Goal: Task Accomplishment & Management: Use online tool/utility

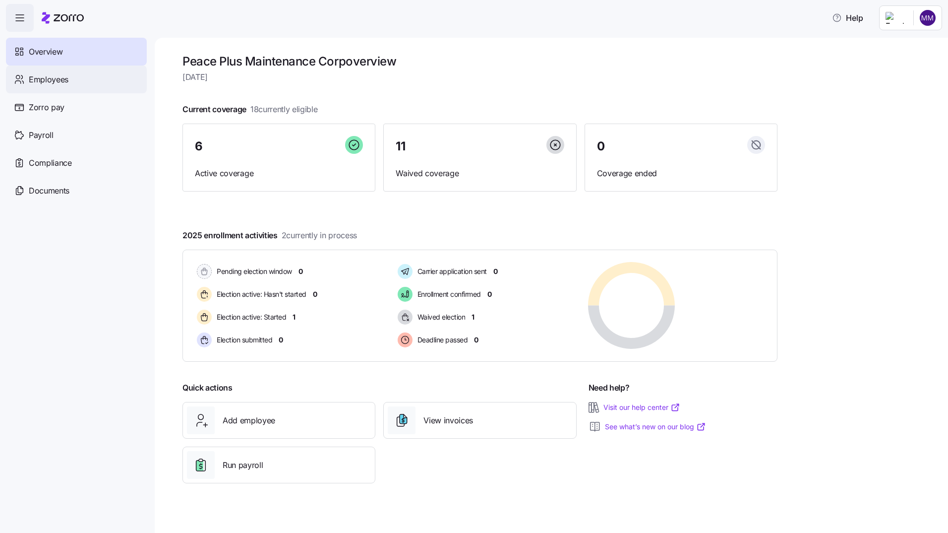
click at [57, 79] on span "Employees" at bounding box center [49, 79] width 40 height 12
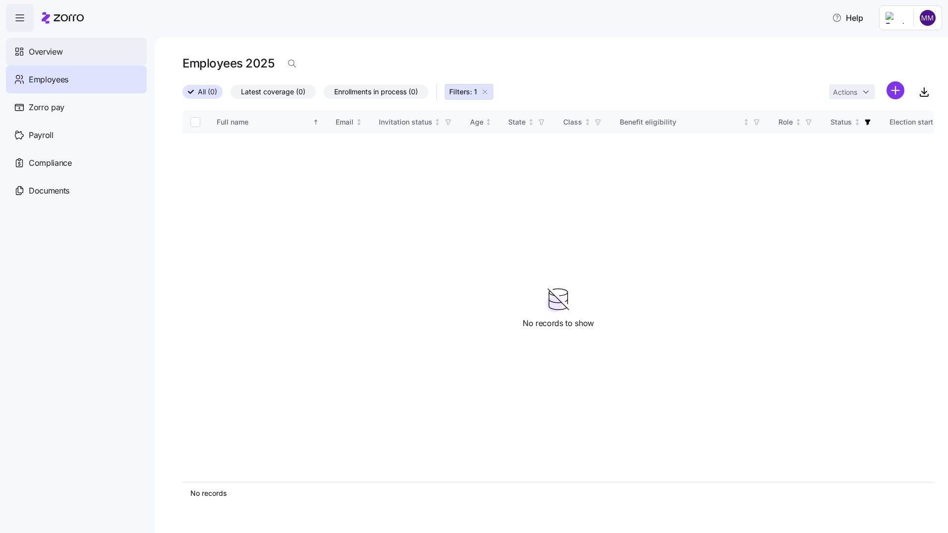
click at [33, 48] on span "Overview" at bounding box center [46, 52] width 34 height 12
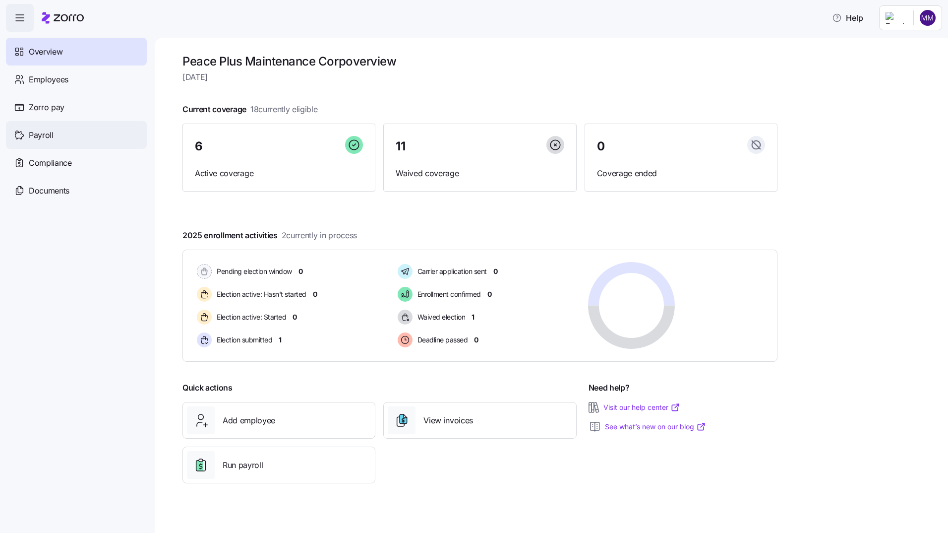
click at [41, 136] on span "Payroll" at bounding box center [41, 135] width 25 height 12
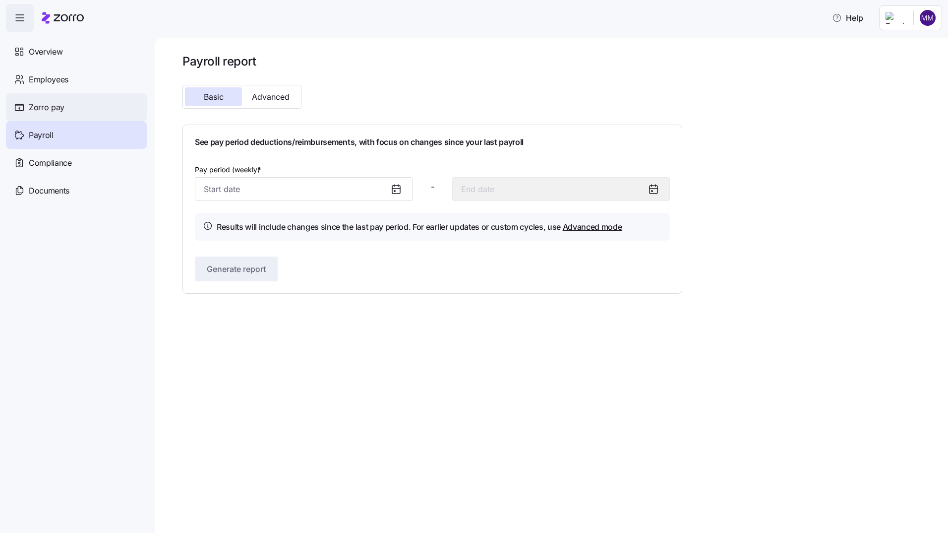
click at [32, 109] on span "Zorro pay" at bounding box center [47, 107] width 36 height 12
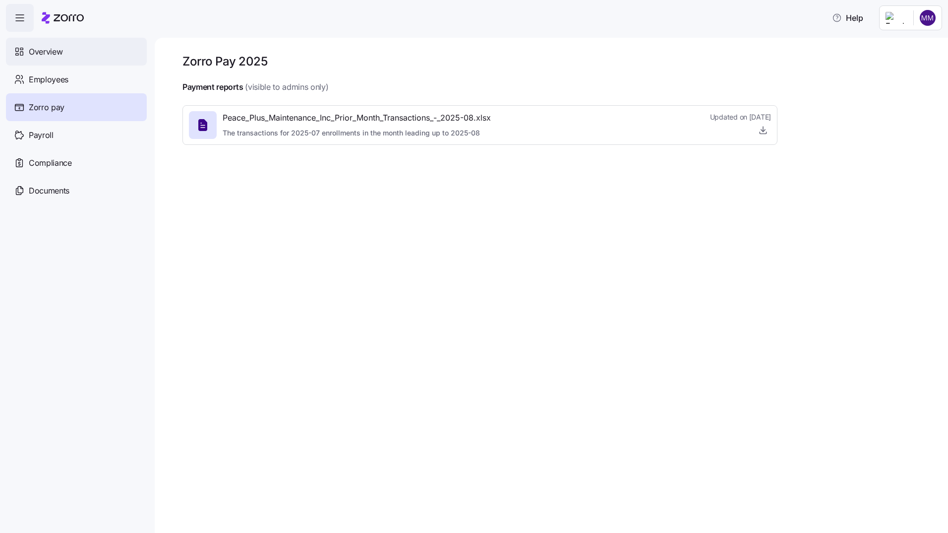
click at [38, 53] on span "Overview" at bounding box center [46, 52] width 34 height 12
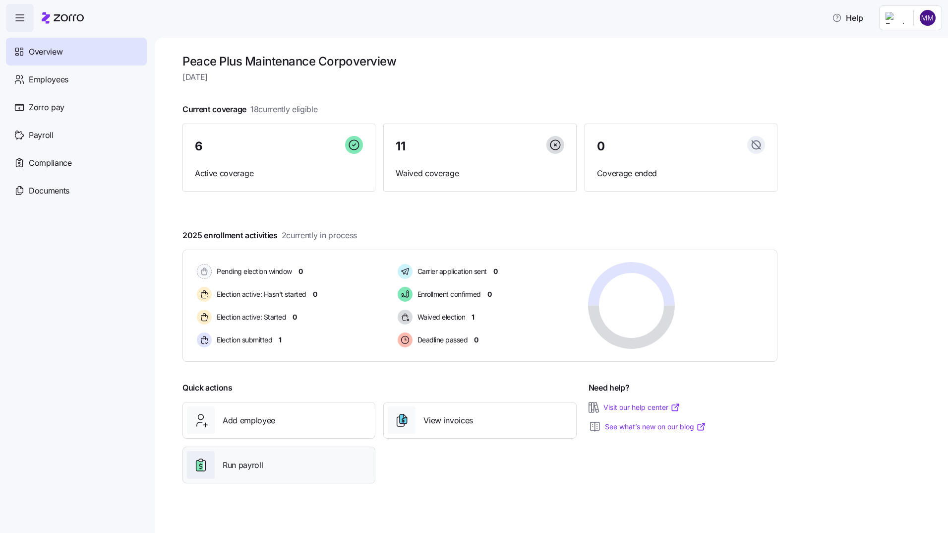
click at [245, 467] on span "Run payroll" at bounding box center [243, 465] width 40 height 12
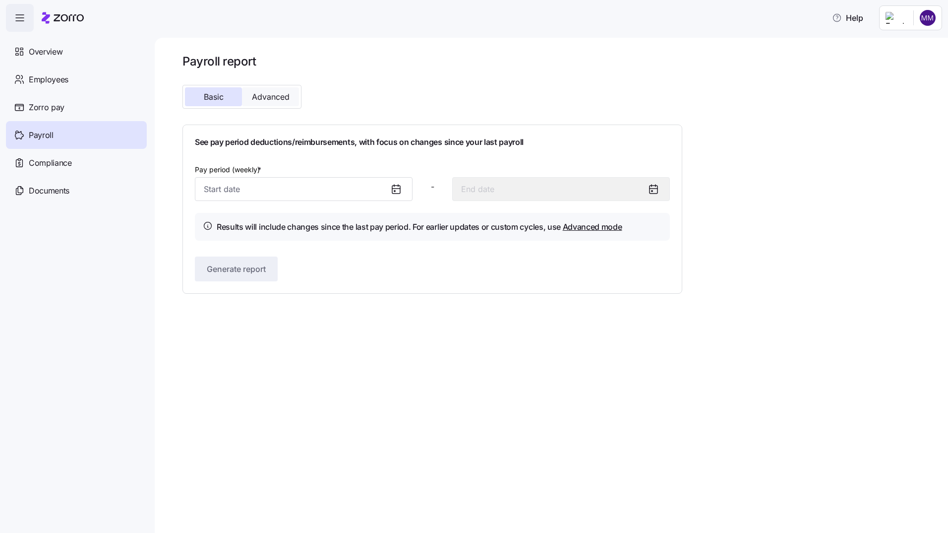
click at [274, 98] on span "Advanced" at bounding box center [271, 97] width 38 height 8
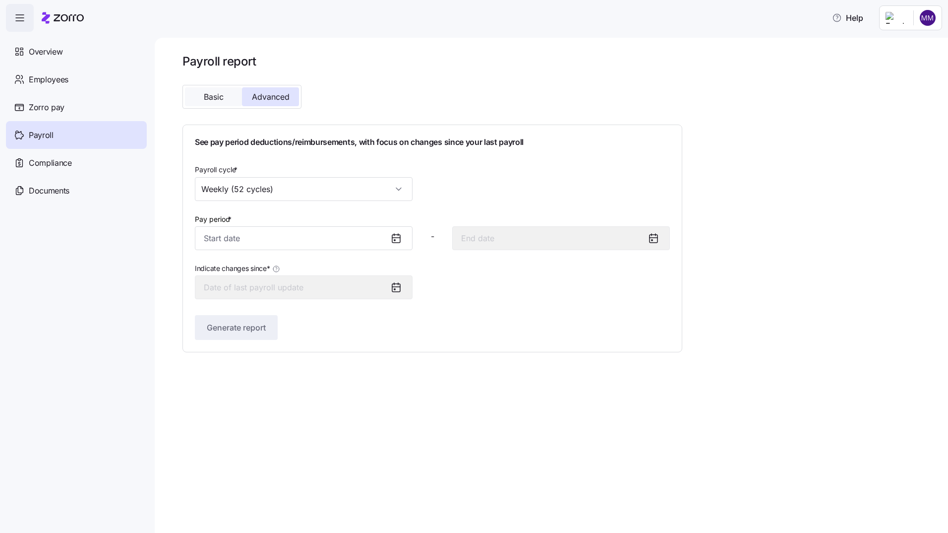
click at [218, 93] on span "Basic" at bounding box center [214, 97] width 20 height 8
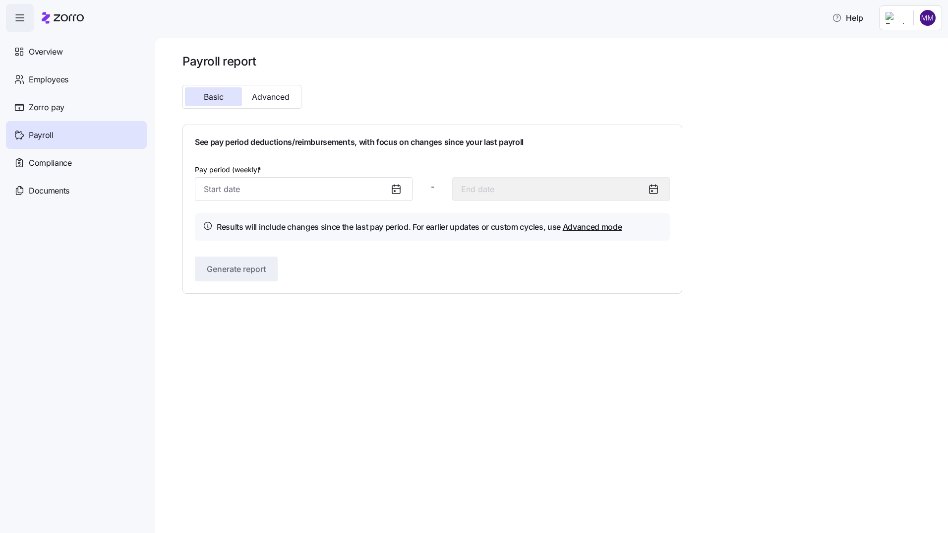
click at [397, 188] on icon at bounding box center [396, 188] width 8 height 0
click at [395, 188] on icon at bounding box center [396, 188] width 8 height 0
click at [656, 190] on icon at bounding box center [654, 189] width 12 height 12
click at [57, 162] on span "Compliance" at bounding box center [50, 163] width 43 height 12
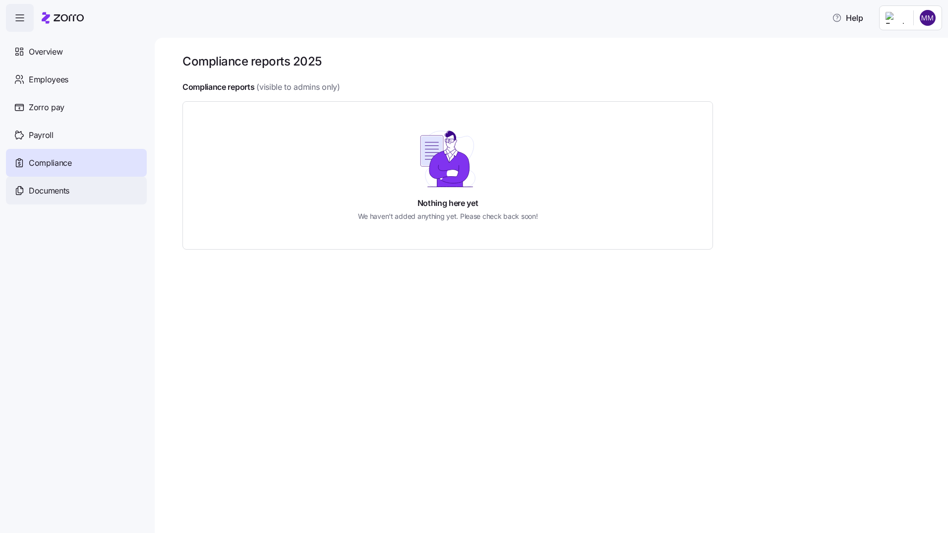
click at [41, 192] on span "Documents" at bounding box center [49, 190] width 41 height 12
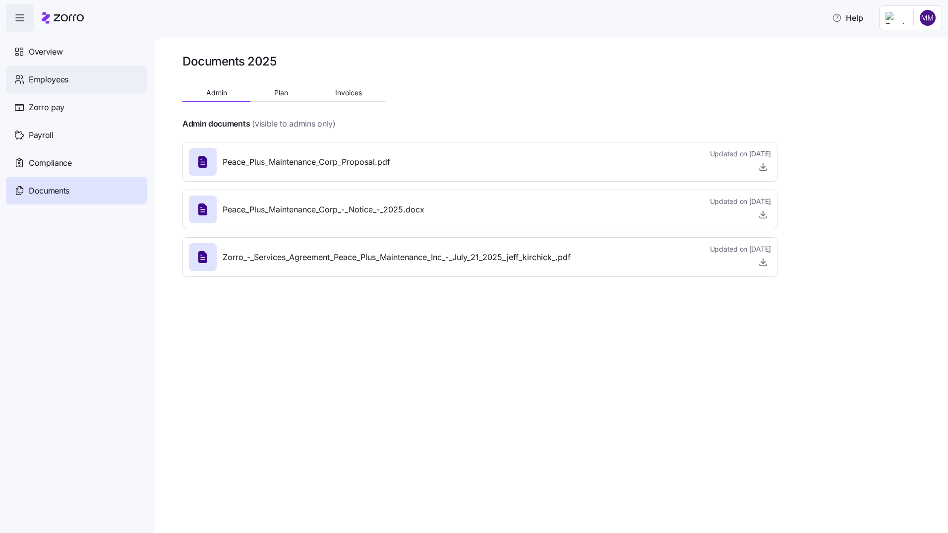
click at [32, 75] on span "Employees" at bounding box center [49, 79] width 40 height 12
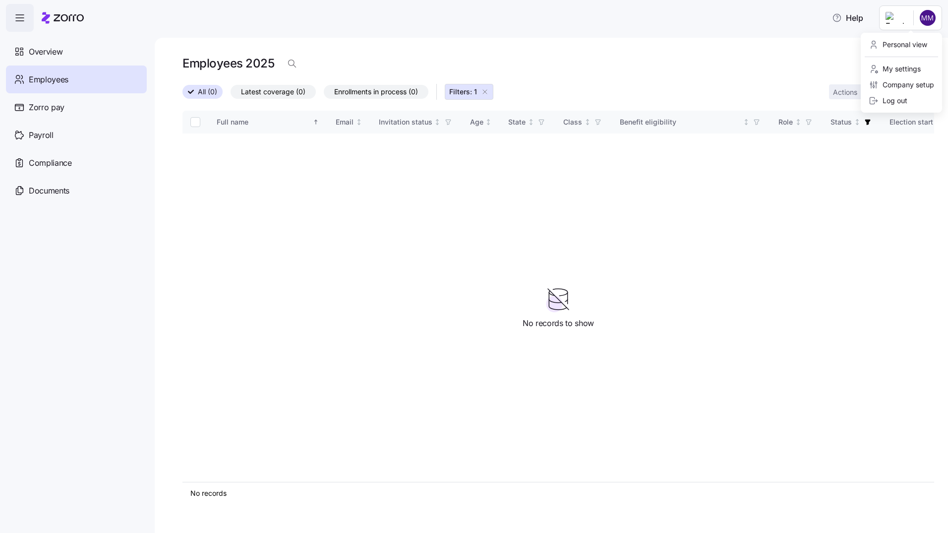
click at [933, 17] on html "Help Overview Employees Zorro pay Payroll Compliance Documents Employees 2025 A…" at bounding box center [474, 263] width 948 height 527
click at [904, 44] on div "Personal view" at bounding box center [898, 44] width 59 height 11
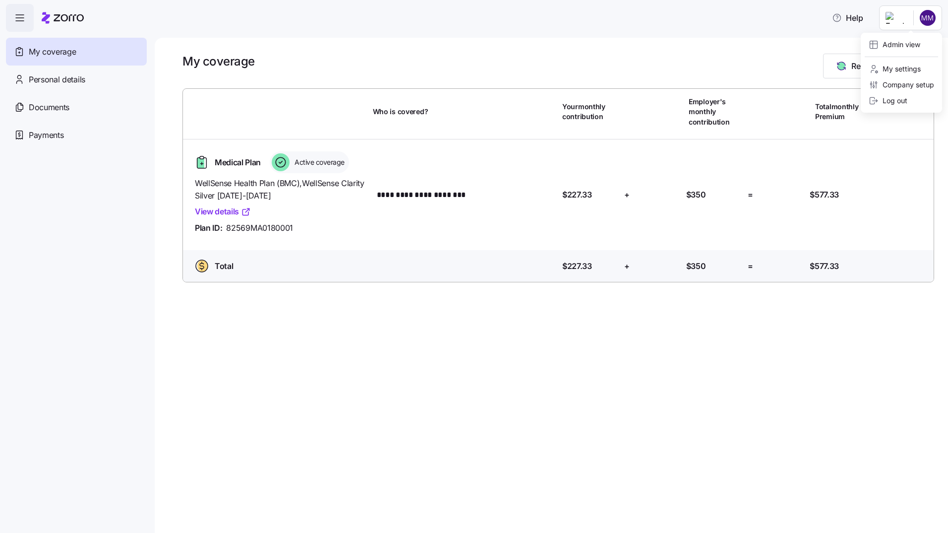
click at [924, 14] on html "**********" at bounding box center [474, 263] width 948 height 527
click at [907, 44] on div "Admin view" at bounding box center [895, 44] width 52 height 11
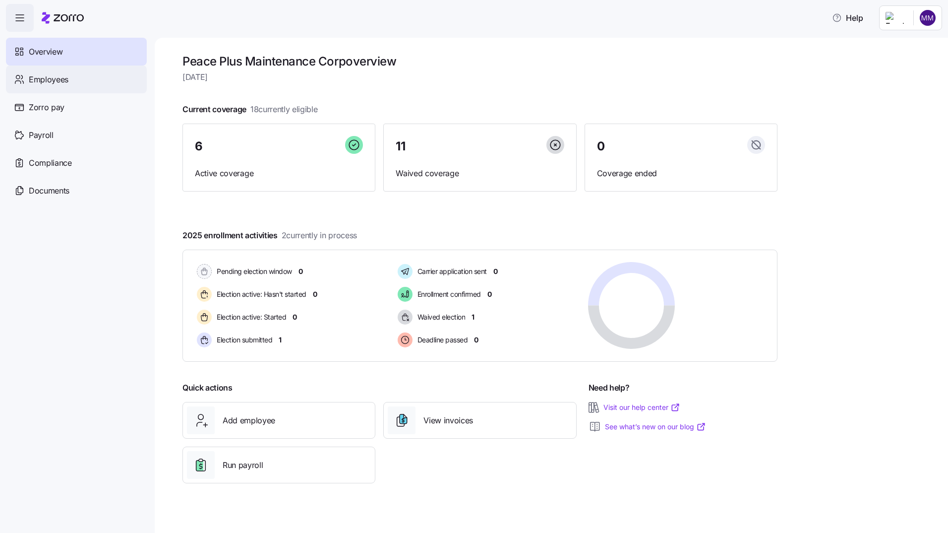
click at [63, 77] on span "Employees" at bounding box center [49, 79] width 40 height 12
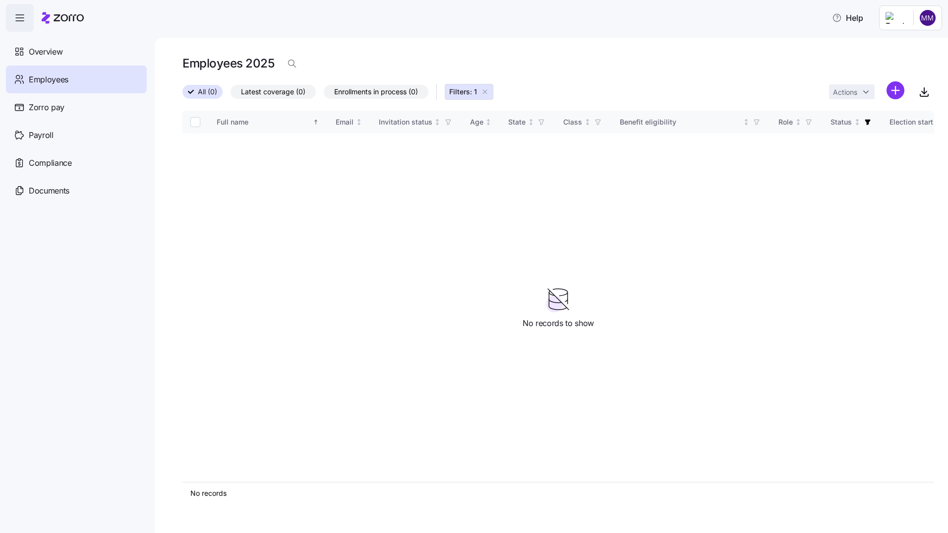
click at [358, 93] on span "Enrollments in process (0)" at bounding box center [376, 91] width 84 height 13
click at [324, 94] on input "Enrollments in process (0)" at bounding box center [324, 94] width 0 height 0
click at [200, 94] on span "All (0)" at bounding box center [202, 91] width 19 height 13
click at [182, 94] on input "All (0)" at bounding box center [182, 94] width 0 height 0
click at [282, 93] on span "Latest coverage (0)" at bounding box center [273, 91] width 64 height 13
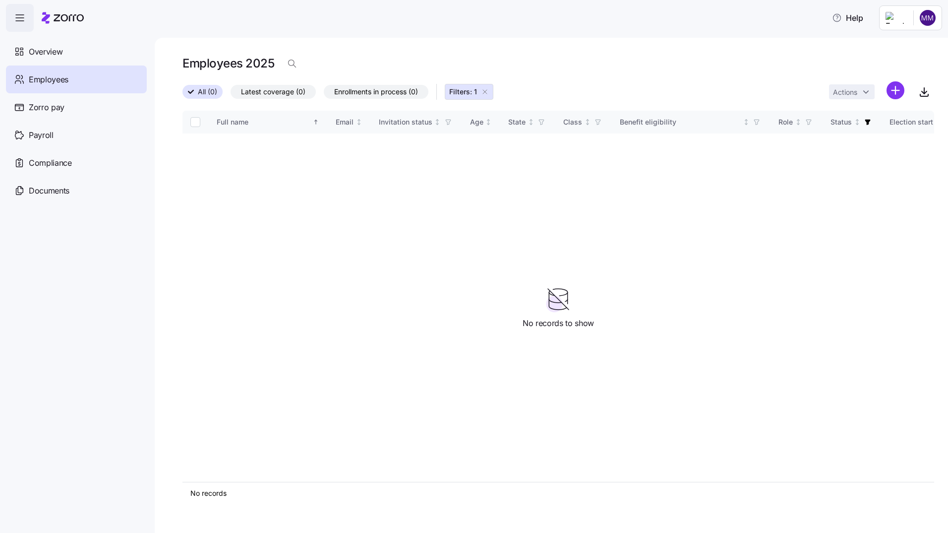
click at [231, 94] on input "Latest coverage (0)" at bounding box center [231, 94] width 0 height 0
click at [45, 52] on span "Overview" at bounding box center [46, 52] width 34 height 12
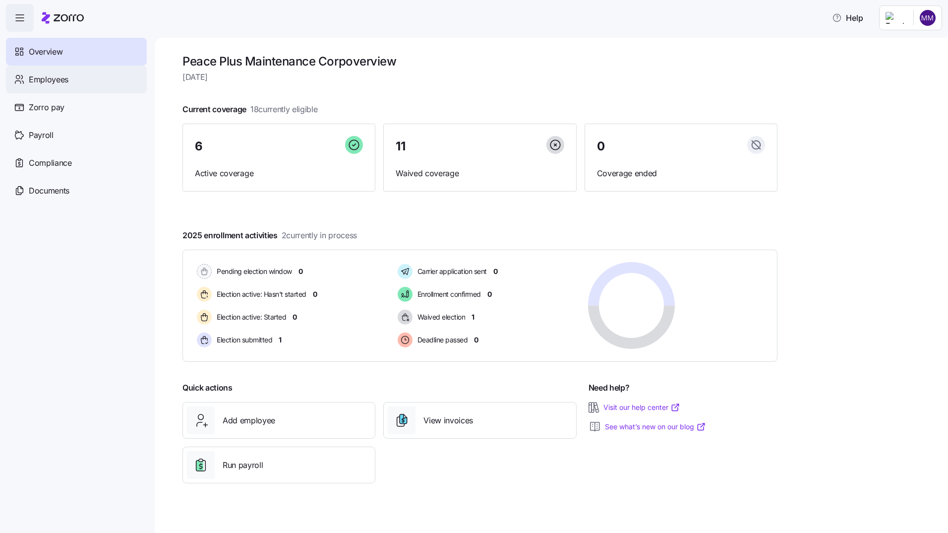
click at [40, 80] on span "Employees" at bounding box center [49, 79] width 40 height 12
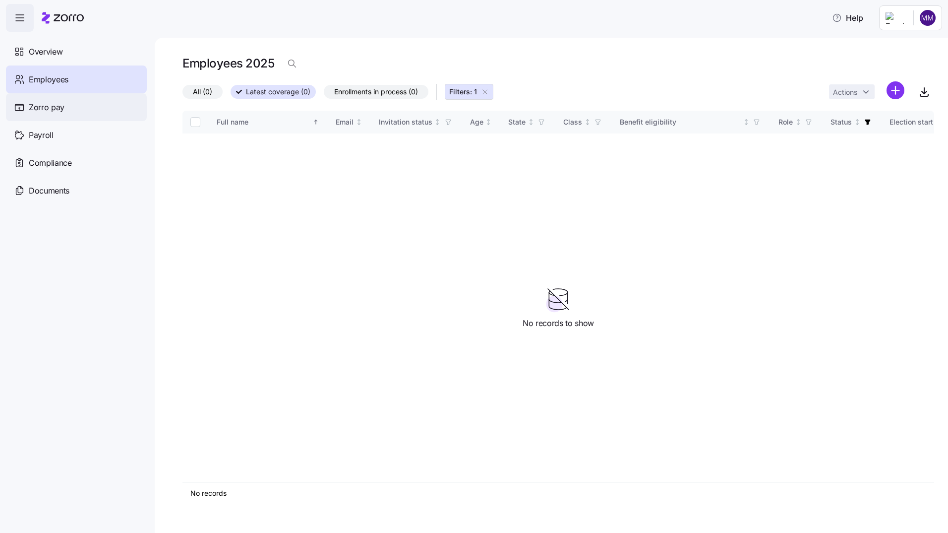
click at [41, 104] on span "Zorro pay" at bounding box center [47, 107] width 36 height 12
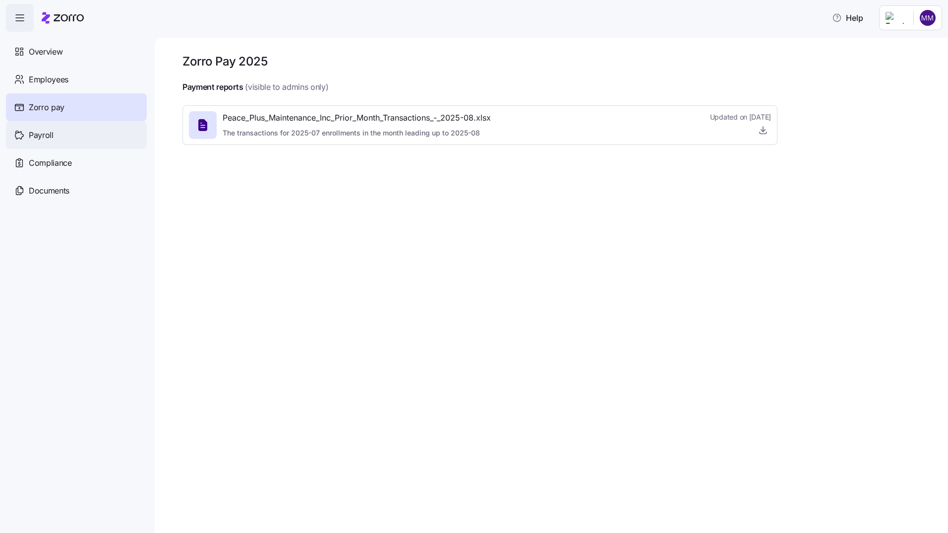
click at [29, 133] on span "Payroll" at bounding box center [41, 135] width 25 height 12
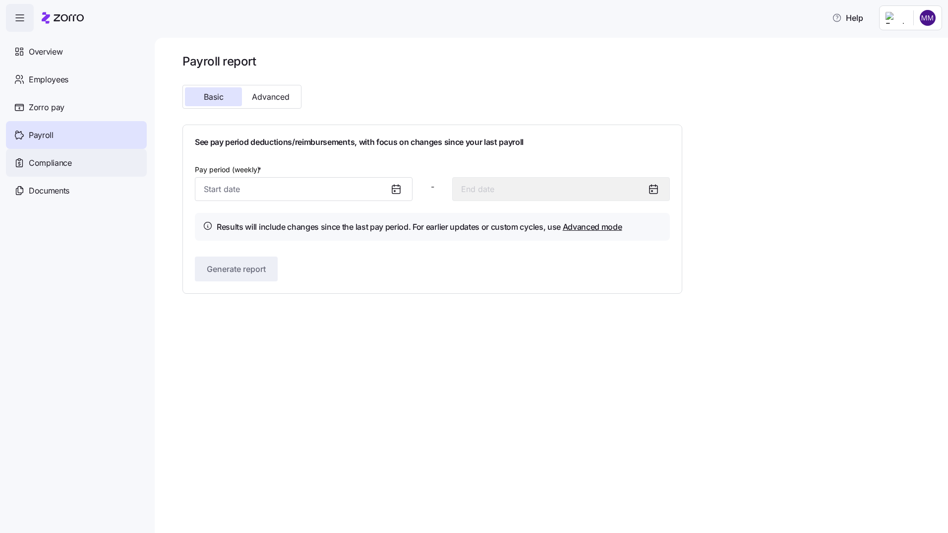
drag, startPoint x: 33, startPoint y: 162, endPoint x: 96, endPoint y: 167, distance: 63.2
click at [33, 162] on span "Compliance" at bounding box center [50, 163] width 43 height 12
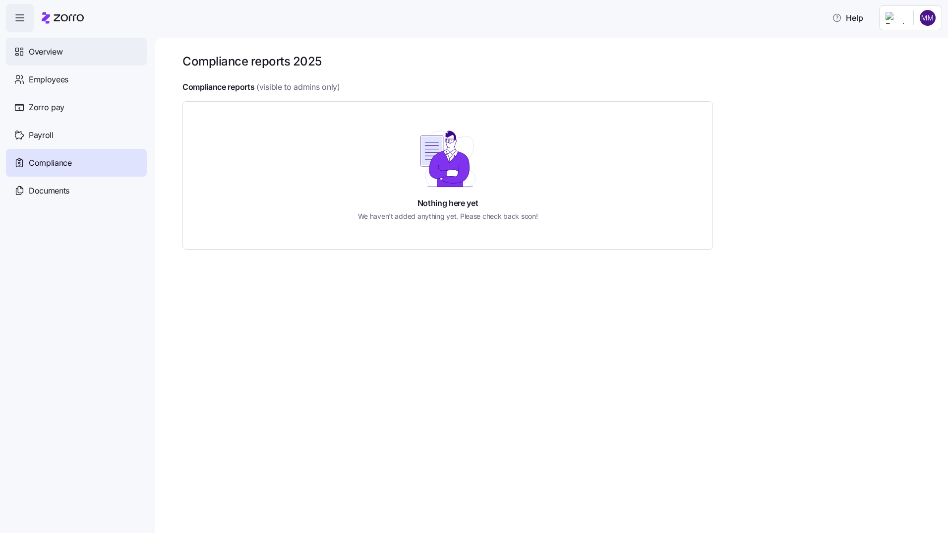
click at [46, 56] on span "Overview" at bounding box center [46, 52] width 34 height 12
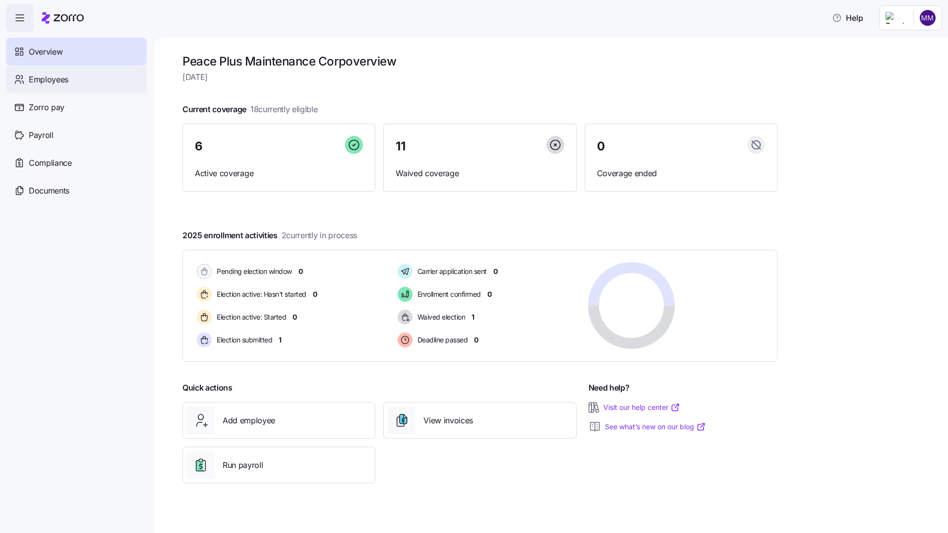
click at [36, 78] on span "Employees" at bounding box center [49, 79] width 40 height 12
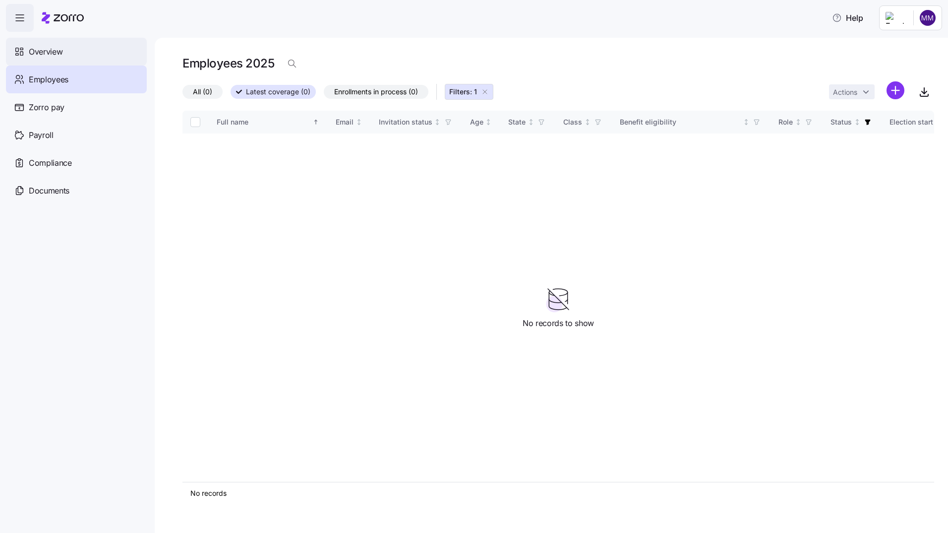
click at [43, 51] on span "Overview" at bounding box center [46, 52] width 34 height 12
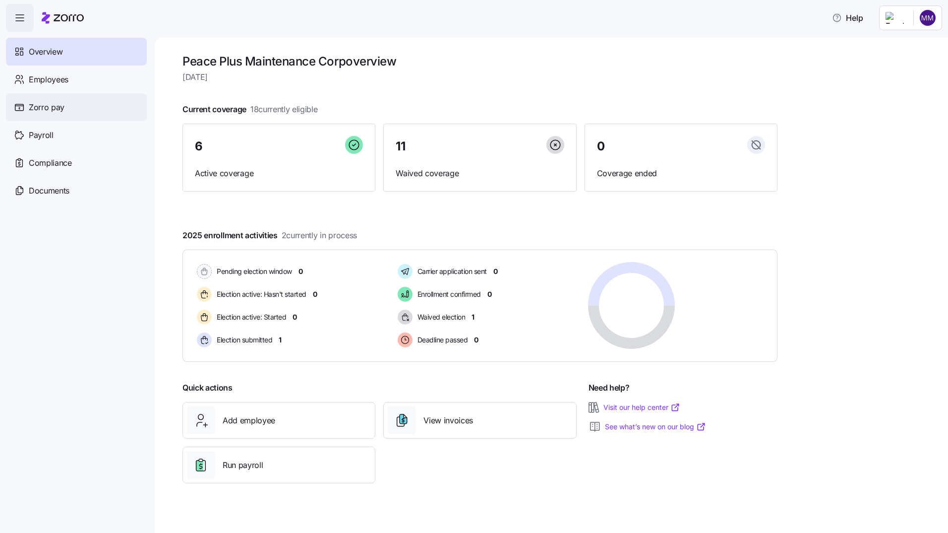
click at [43, 108] on span "Zorro pay" at bounding box center [47, 107] width 36 height 12
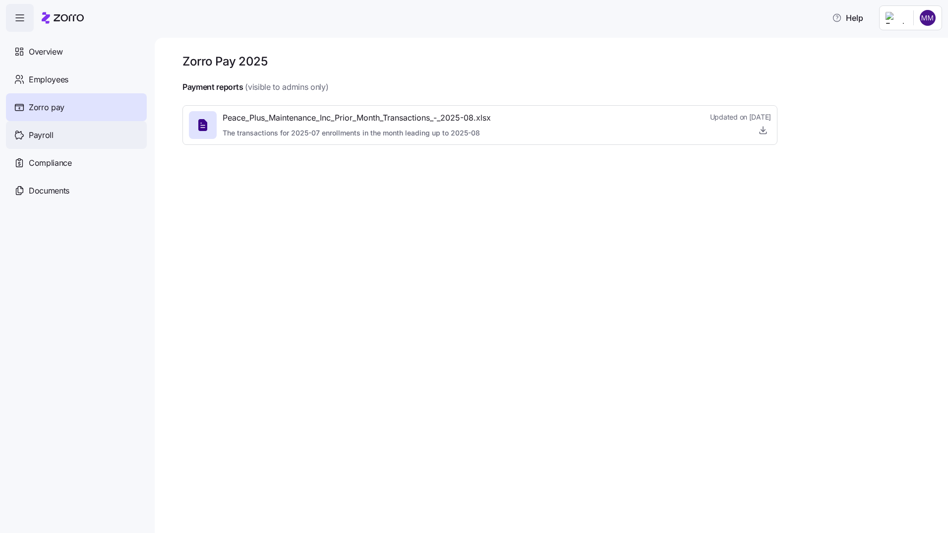
click at [44, 135] on span "Payroll" at bounding box center [41, 135] width 25 height 12
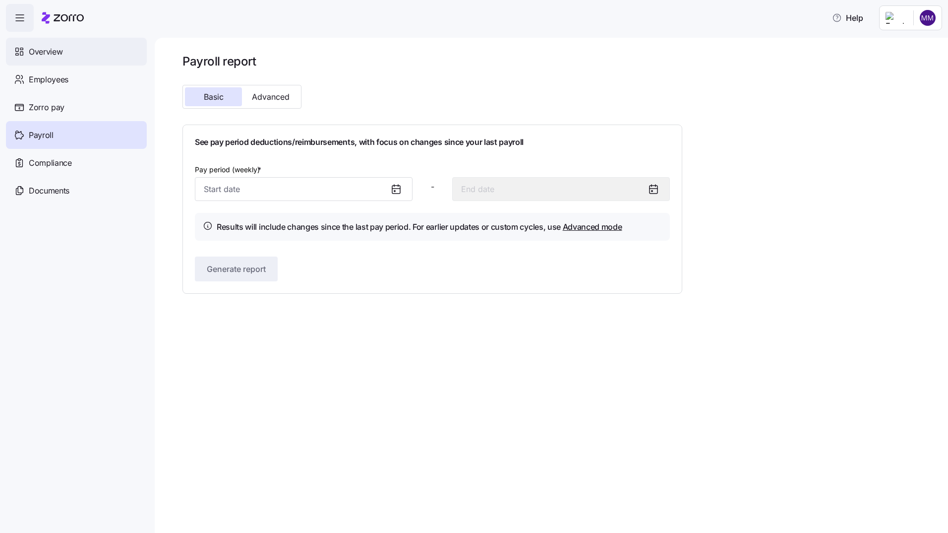
click at [47, 53] on span "Overview" at bounding box center [46, 52] width 34 height 12
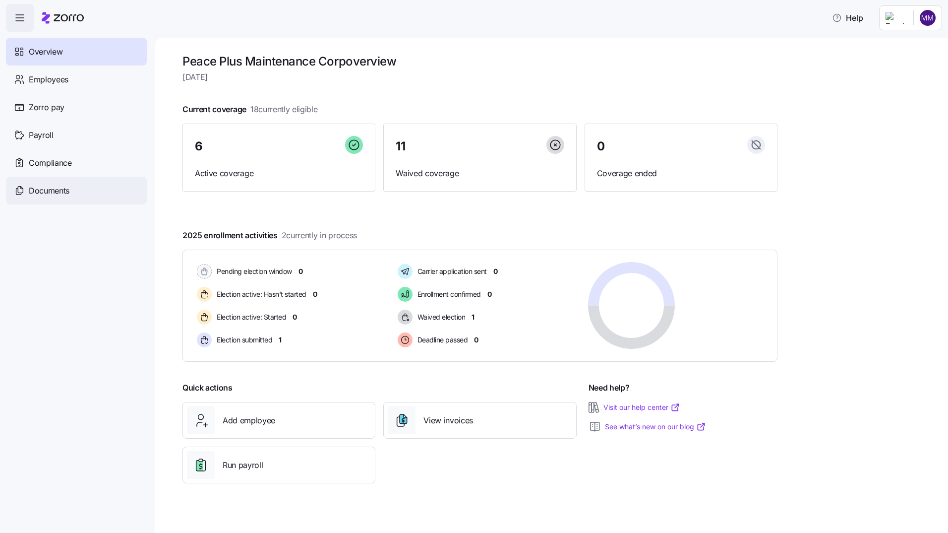
click at [43, 190] on span "Documents" at bounding box center [49, 190] width 41 height 12
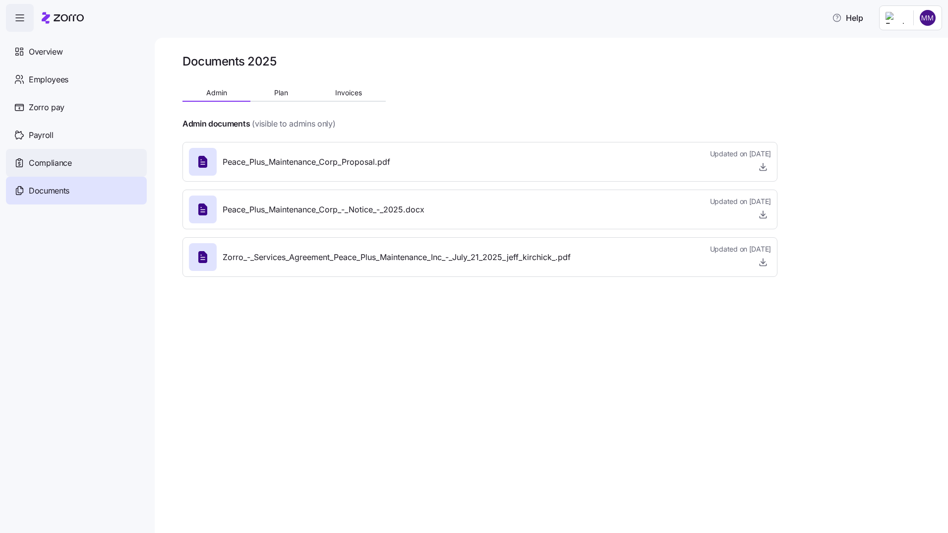
click at [43, 161] on span "Compliance" at bounding box center [50, 163] width 43 height 12
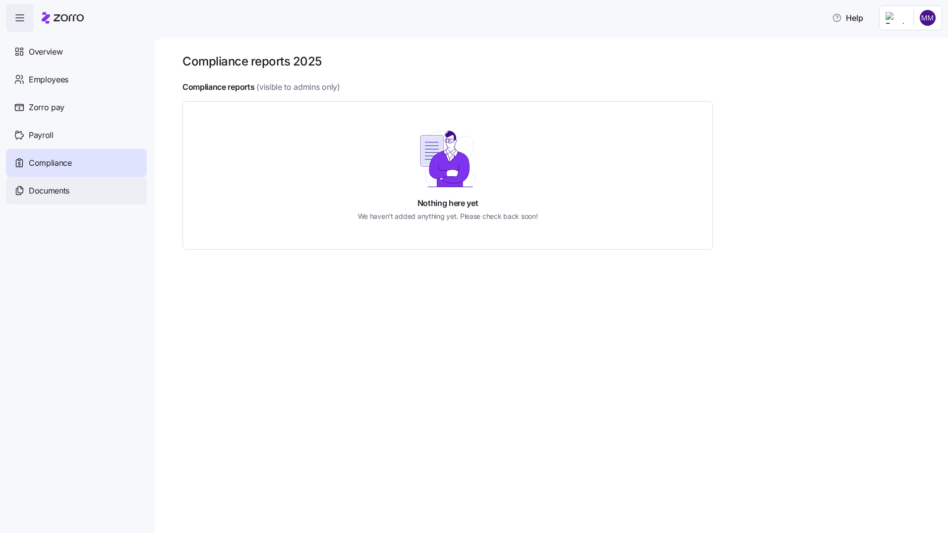
click at [41, 191] on span "Documents" at bounding box center [49, 190] width 41 height 12
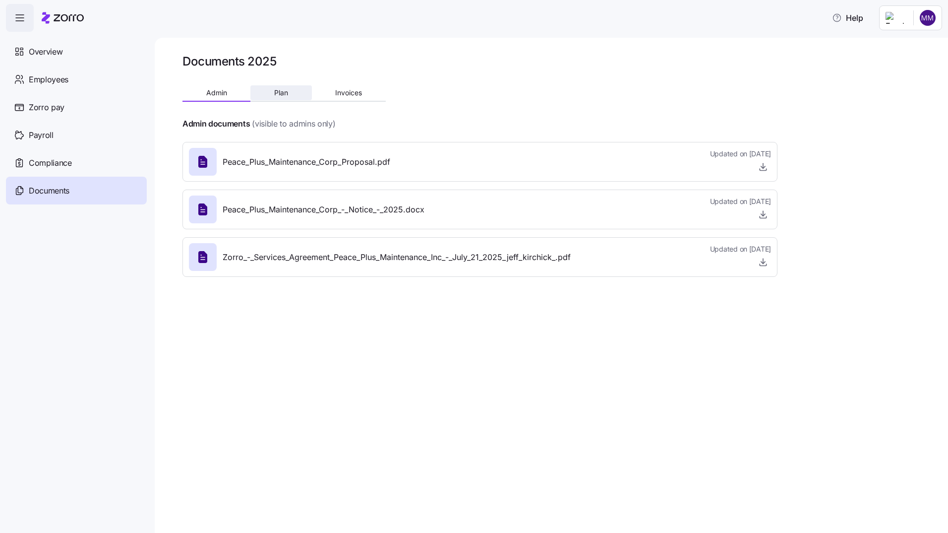
click at [279, 96] on span "Plan" at bounding box center [281, 92] width 14 height 7
click at [342, 90] on span "Invoices" at bounding box center [348, 92] width 27 height 7
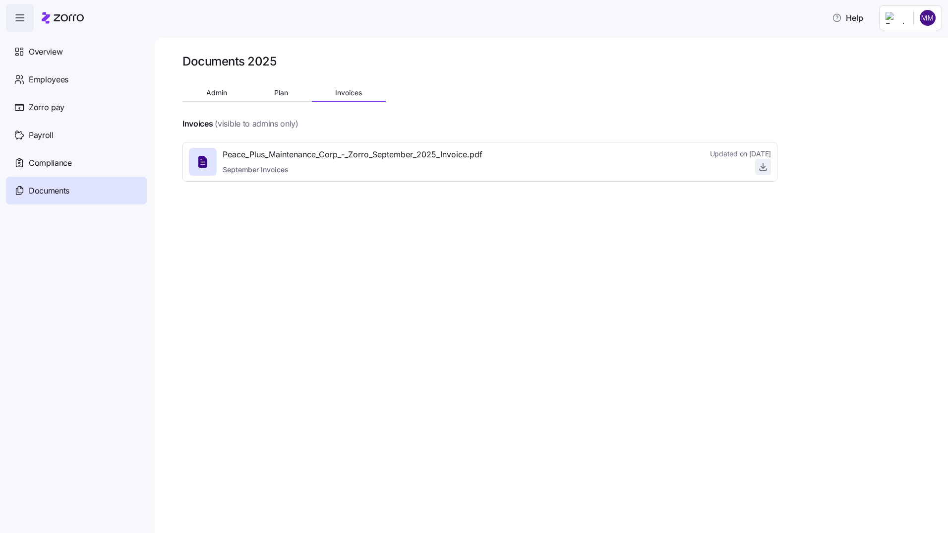
click at [763, 163] on icon "button" at bounding box center [763, 167] width 10 height 10
click at [278, 93] on span "Plan" at bounding box center [281, 92] width 14 height 7
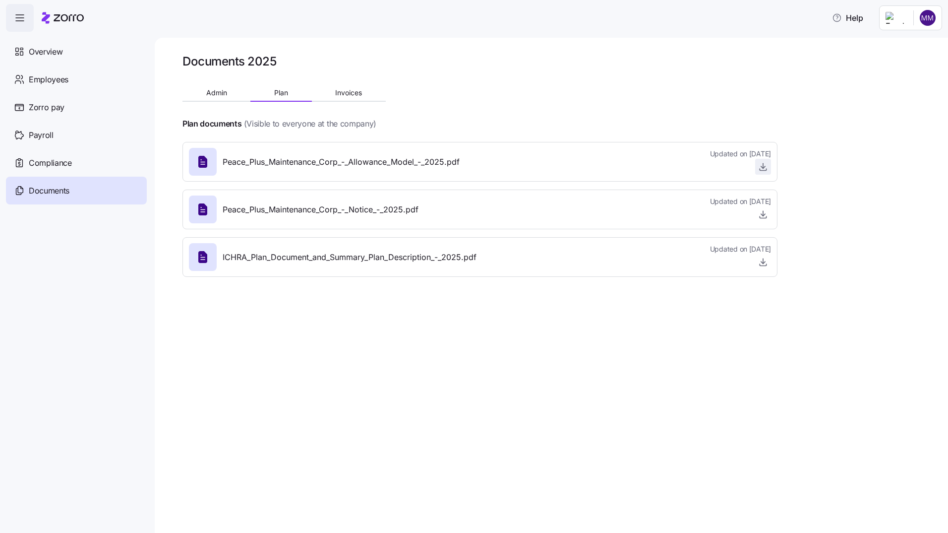
click at [765, 166] on icon "button" at bounding box center [763, 167] width 10 height 10
click at [59, 160] on span "Compliance" at bounding box center [50, 163] width 43 height 12
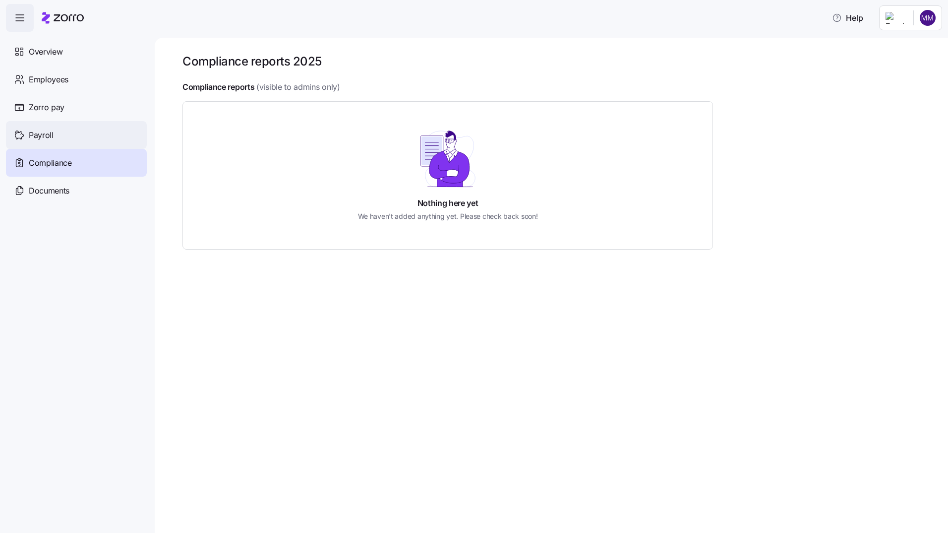
click at [42, 133] on span "Payroll" at bounding box center [41, 135] width 25 height 12
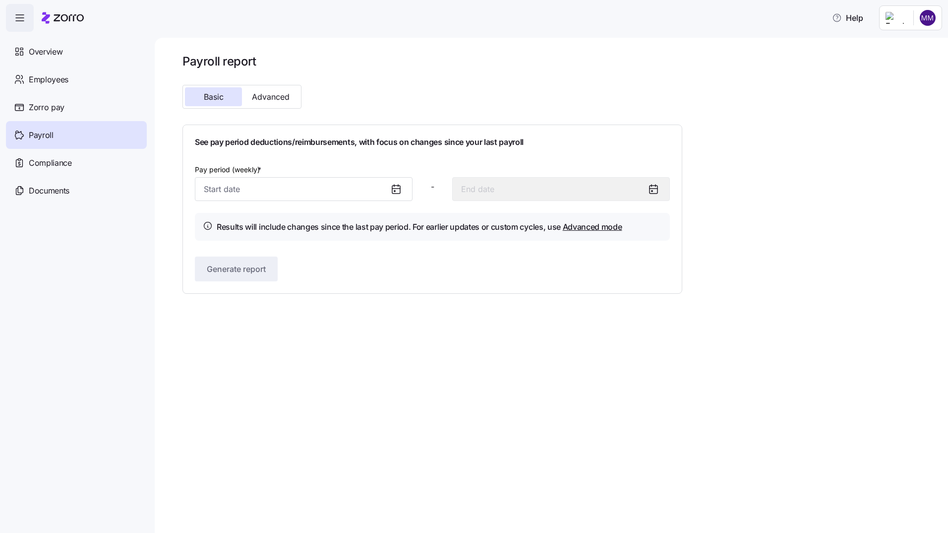
click at [392, 189] on icon at bounding box center [396, 189] width 8 height 8
click at [400, 190] on icon at bounding box center [396, 189] width 8 height 8
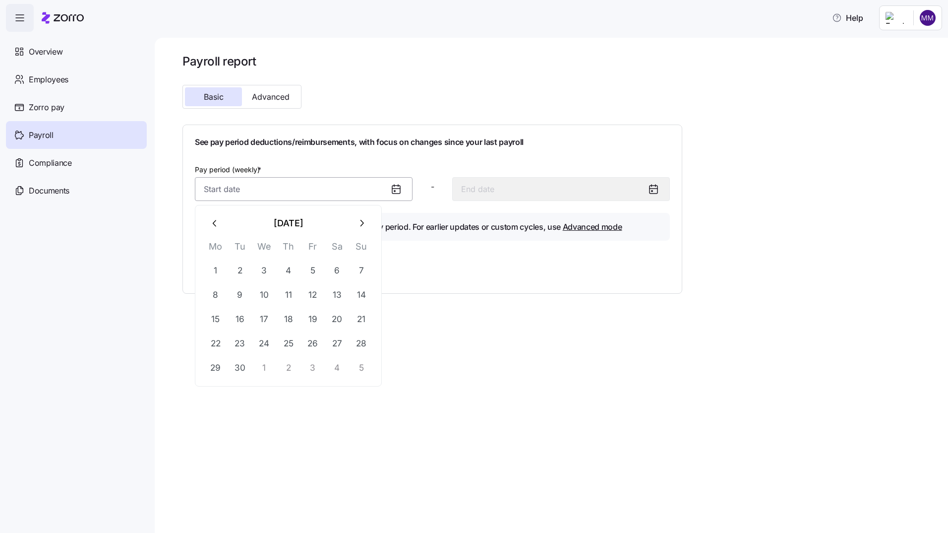
click at [245, 191] on input "Pay period (weekly) *" at bounding box center [304, 189] width 218 height 24
click at [216, 271] on button "1" at bounding box center [216, 270] width 24 height 24
type input "September 1, 2025"
type input "September 7, 2025"
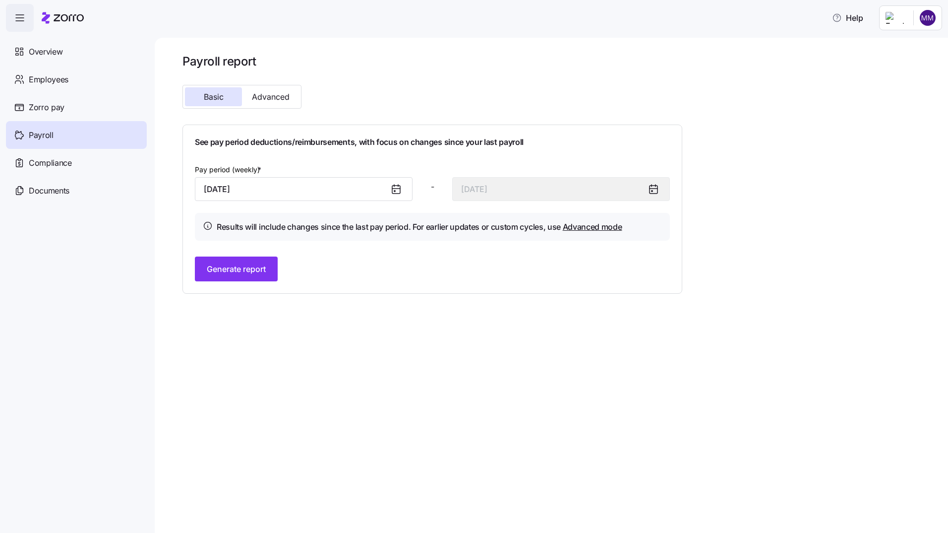
click at [652, 189] on icon at bounding box center [654, 189] width 12 height 12
click at [271, 96] on span "Advanced" at bounding box center [271, 97] width 38 height 8
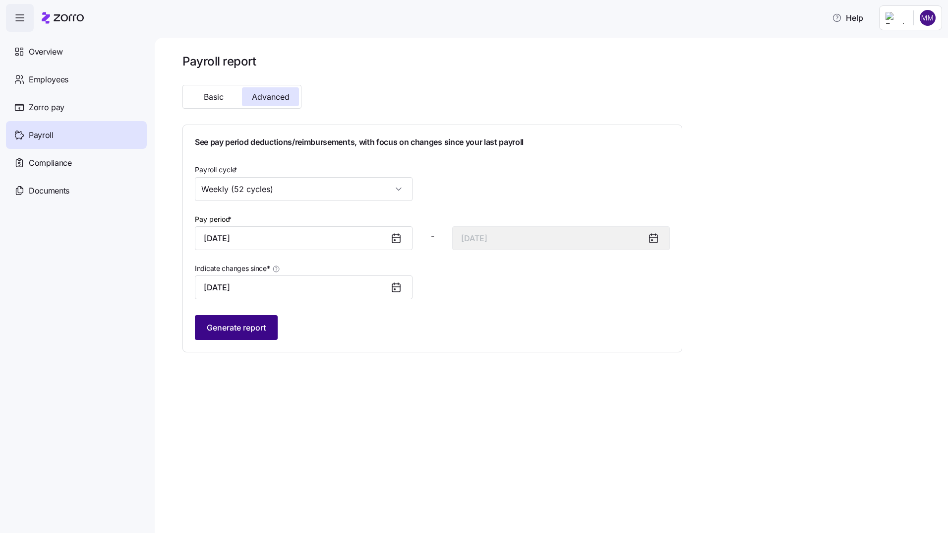
click at [253, 333] on span "Generate report" at bounding box center [236, 327] width 59 height 12
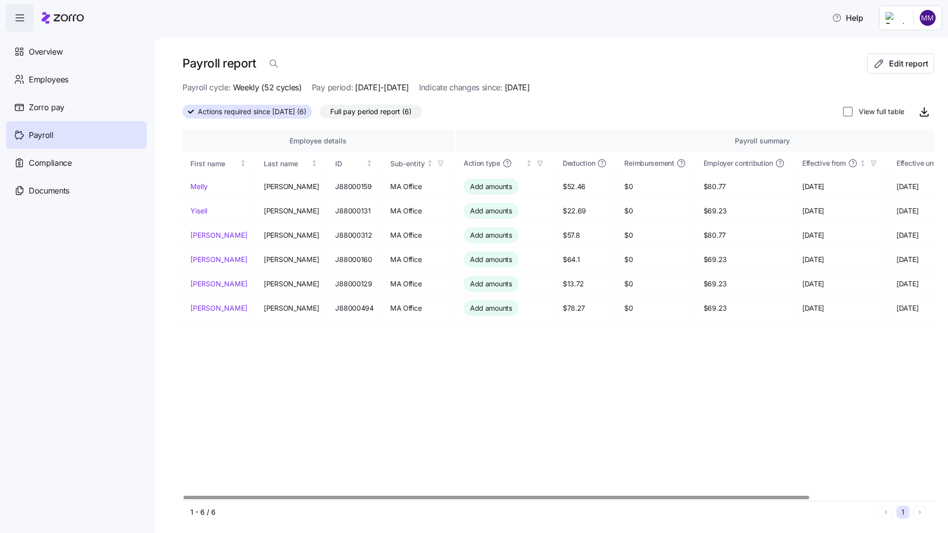
scroll to position [0, 139]
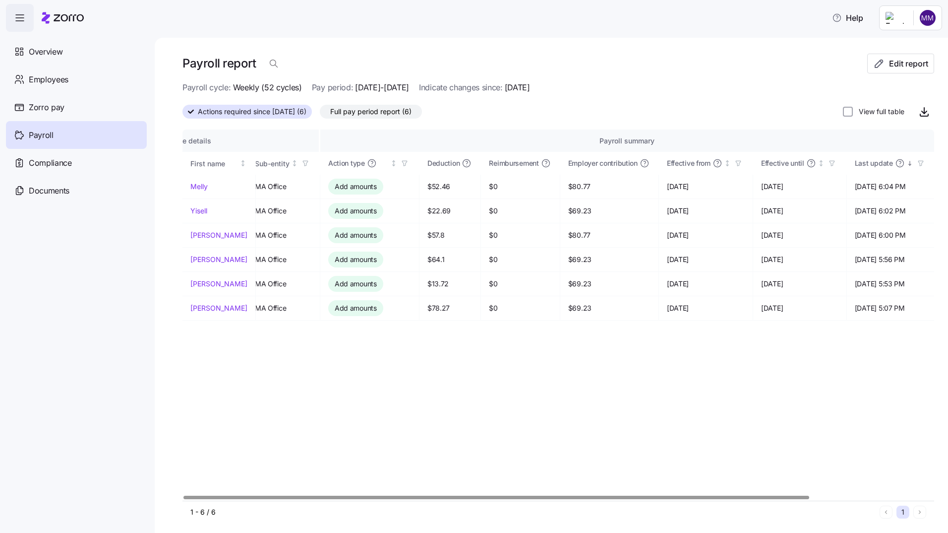
click at [880, 495] on div at bounding box center [558, 497] width 752 height 6
click at [843, 113] on input "View full table" at bounding box center [848, 112] width 10 height 10
checkbox input "true"
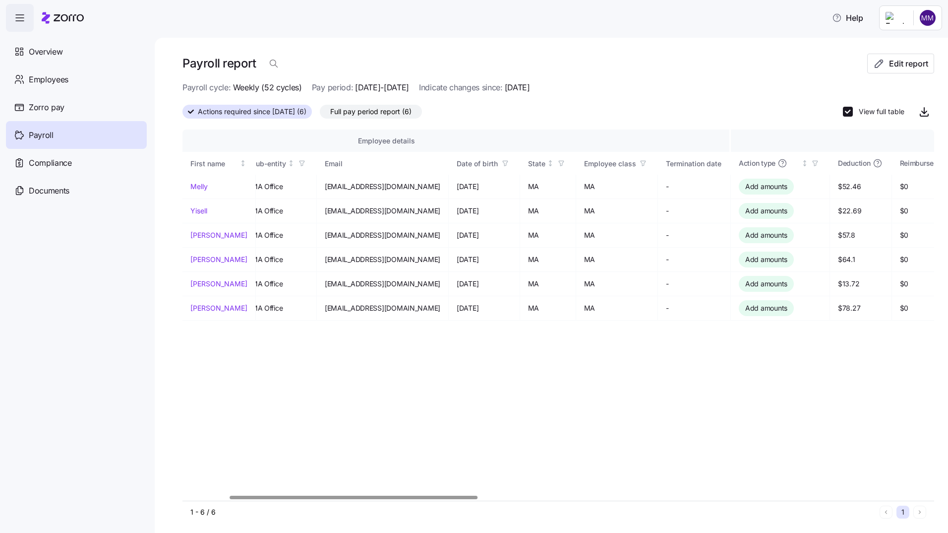
click at [829, 493] on div "Employee details Payroll summary Medical plan details First name Last name ID S…" at bounding box center [558, 314] width 752 height 371
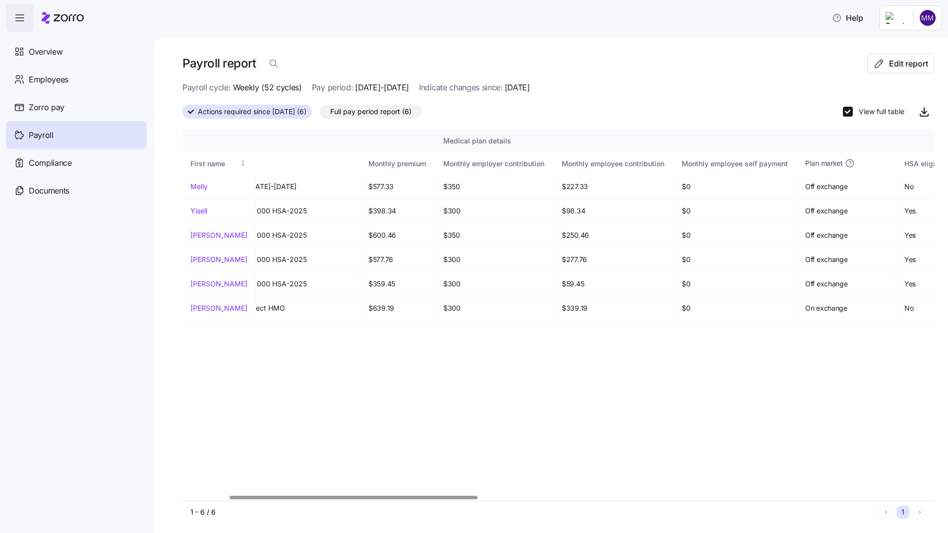
click at [831, 498] on div at bounding box center [558, 497] width 752 height 6
click at [918, 110] on icon "button" at bounding box center [924, 112] width 12 height 12
click at [389, 114] on span "Full pay period report (6)" at bounding box center [370, 111] width 81 height 13
click at [320, 114] on input "Full pay period report (6)" at bounding box center [320, 114] width 0 height 0
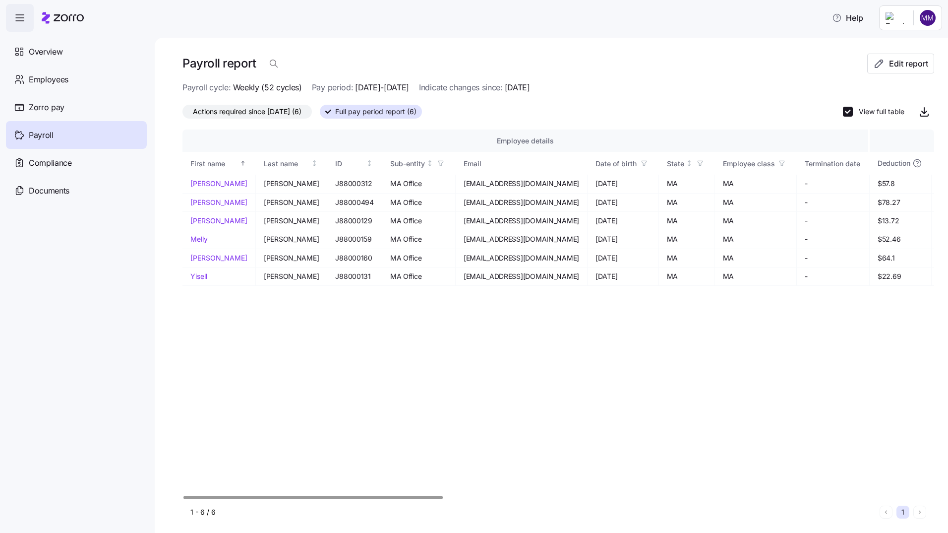
click at [208, 500] on div at bounding box center [558, 497] width 752 height 6
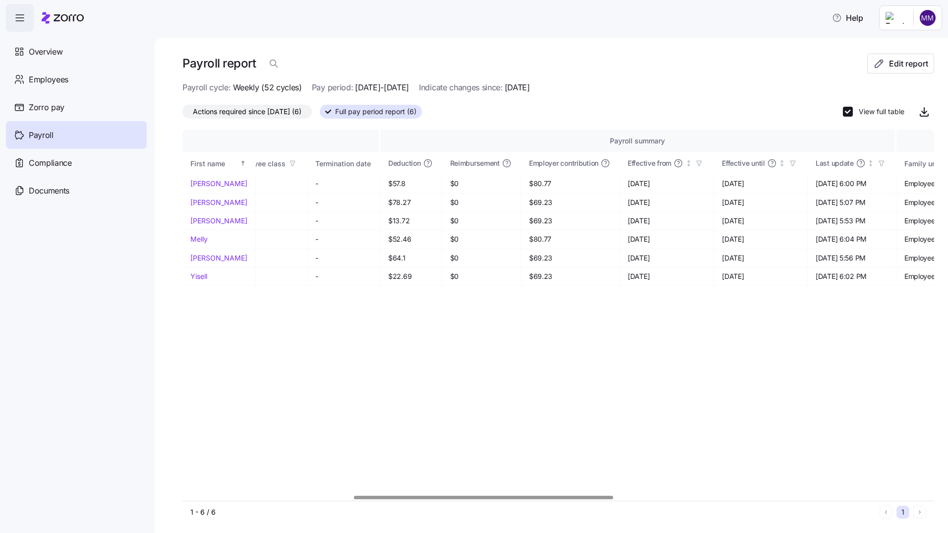
click at [484, 498] on div at bounding box center [558, 497] width 752 height 6
click at [200, 500] on div "1 - 6 / 6 1" at bounding box center [558, 511] width 752 height 23
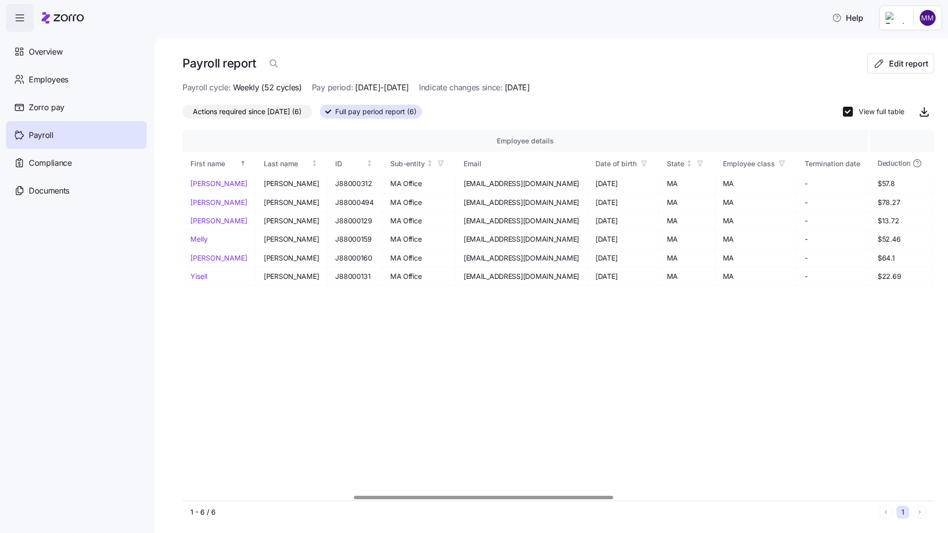
click at [201, 498] on div at bounding box center [558, 497] width 752 height 6
click at [918, 113] on icon "button" at bounding box center [924, 112] width 12 height 12
drag, startPoint x: 763, startPoint y: 317, endPoint x: 749, endPoint y: 310, distance: 16.0
click at [763, 316] on div "Employee details Payroll summary Medical plan details First name Last name ID S…" at bounding box center [558, 314] width 752 height 371
click at [928, 19] on html "Help Overview Employees Zorro pay Payroll Compliance Documents Payroll report E…" at bounding box center [474, 263] width 948 height 527
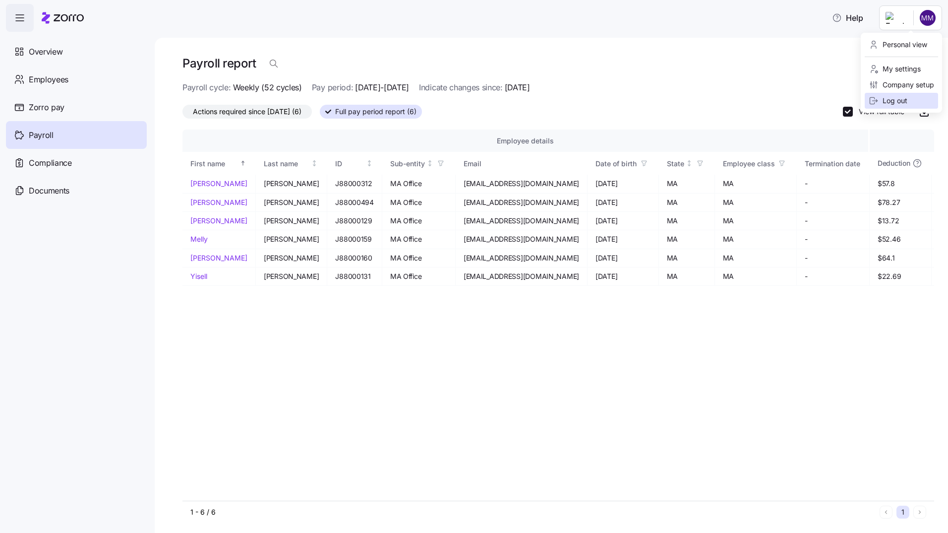
click at [901, 100] on div "Log out" at bounding box center [888, 100] width 39 height 11
